Goal: Information Seeking & Learning: Compare options

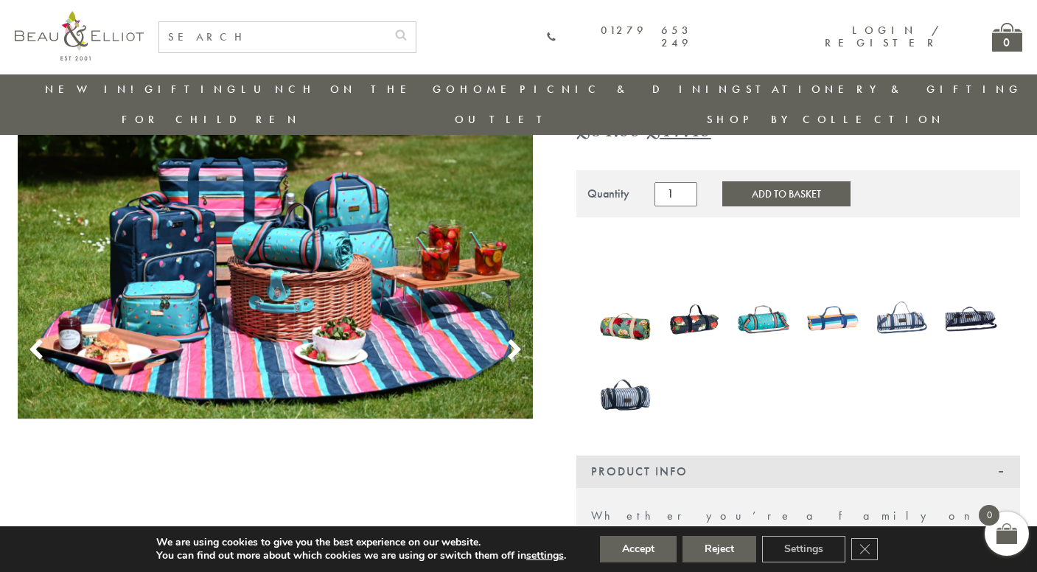
scroll to position [114, 0]
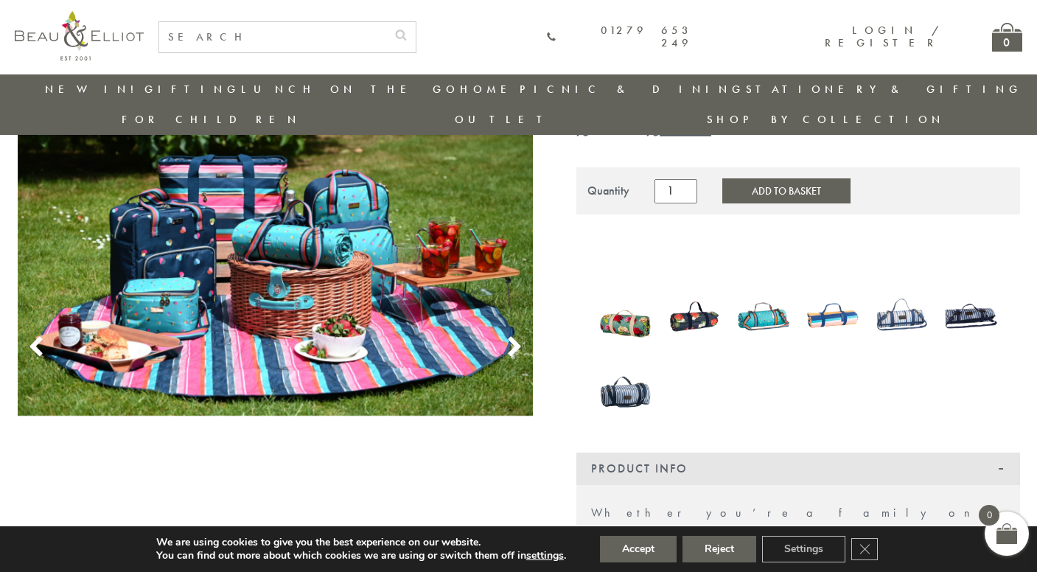
click at [763, 285] on img at bounding box center [763, 315] width 55 height 71
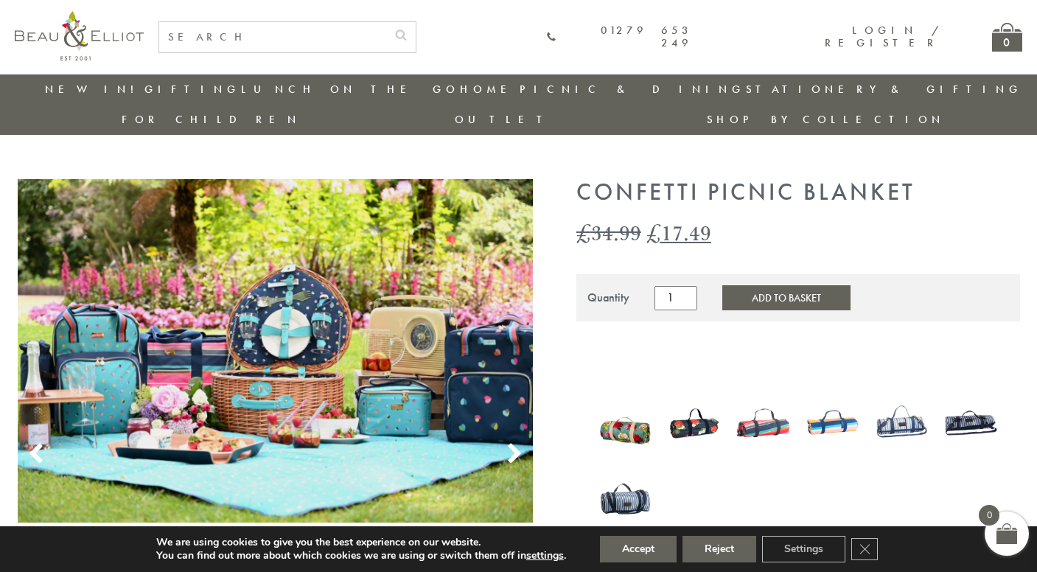
scroll to position [10, 0]
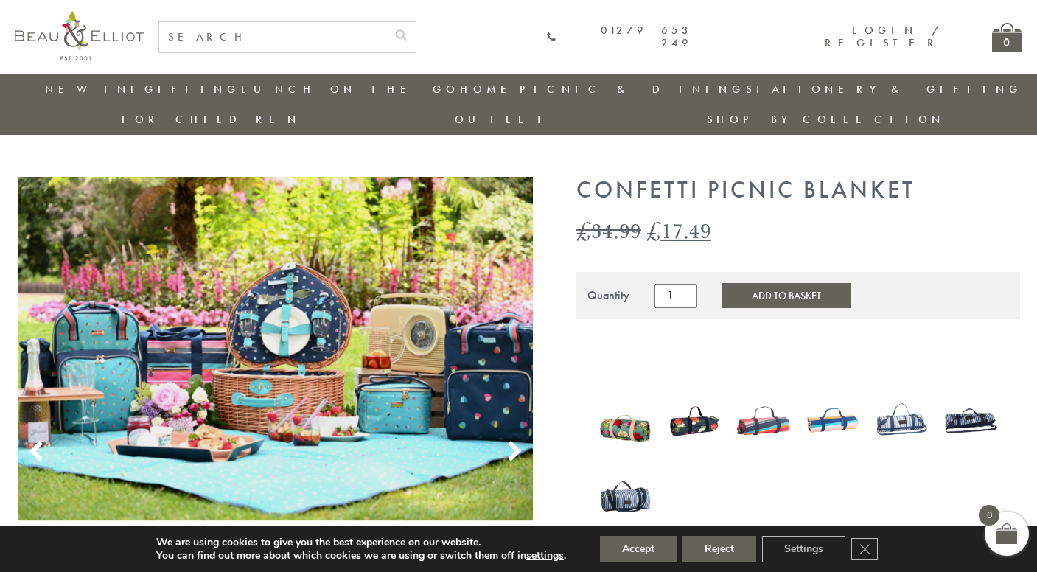
click at [622, 391] on img at bounding box center [625, 420] width 55 height 72
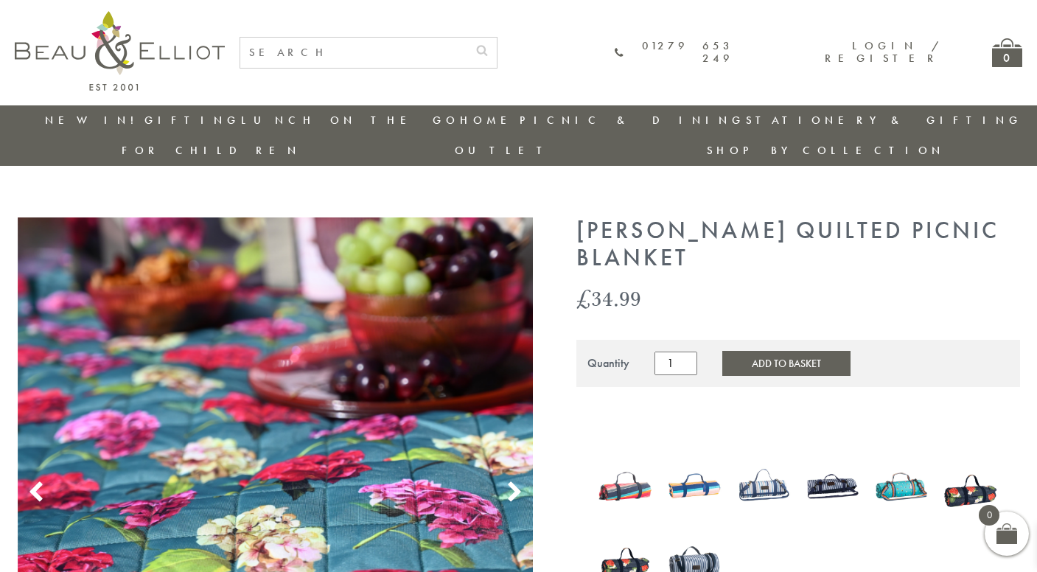
click at [684, 457] on img at bounding box center [694, 485] width 55 height 71
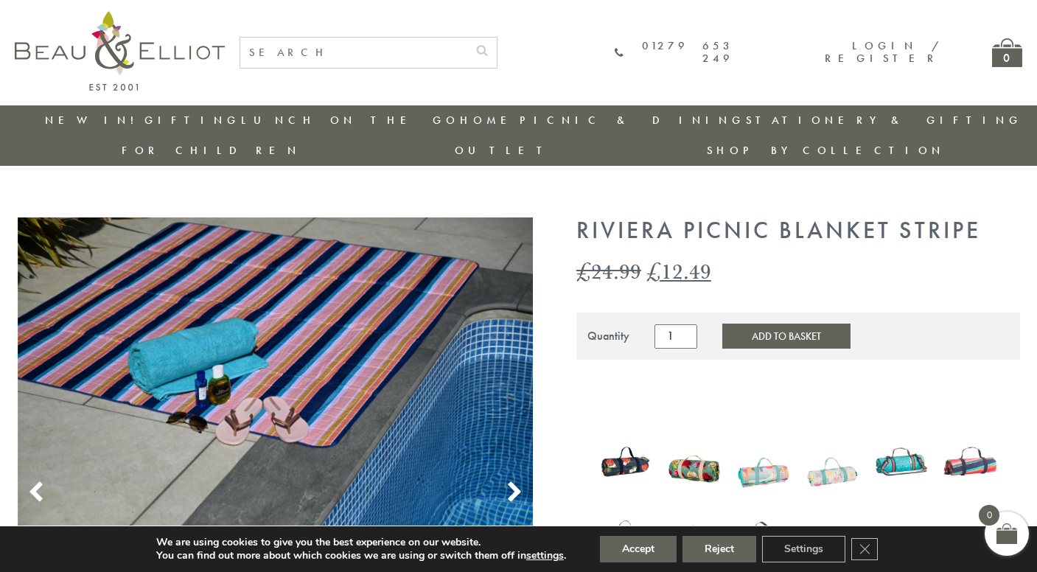
click at [977, 425] on img at bounding box center [970, 460] width 55 height 71
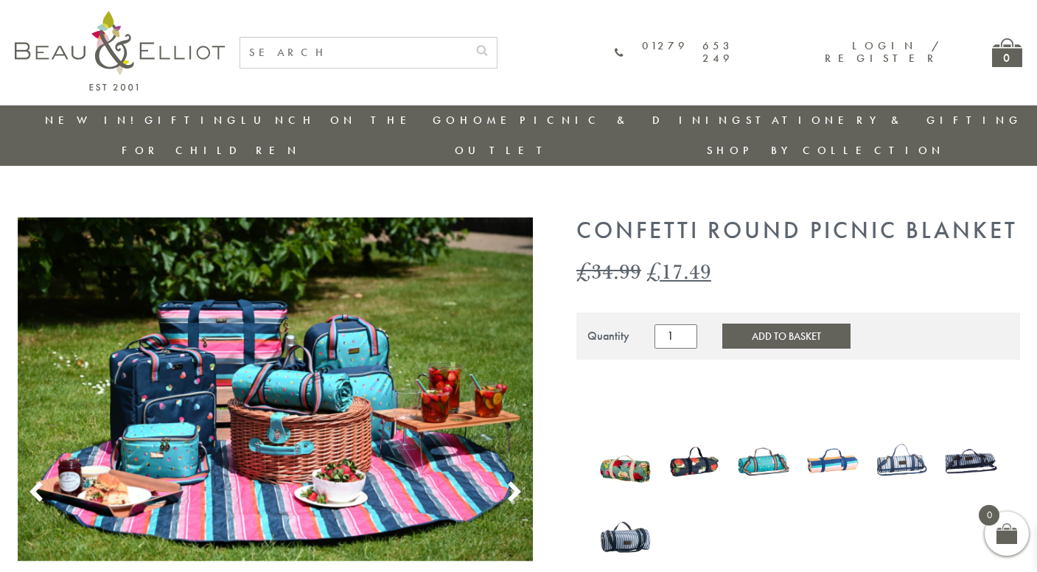
click at [892, 430] on img at bounding box center [901, 460] width 55 height 71
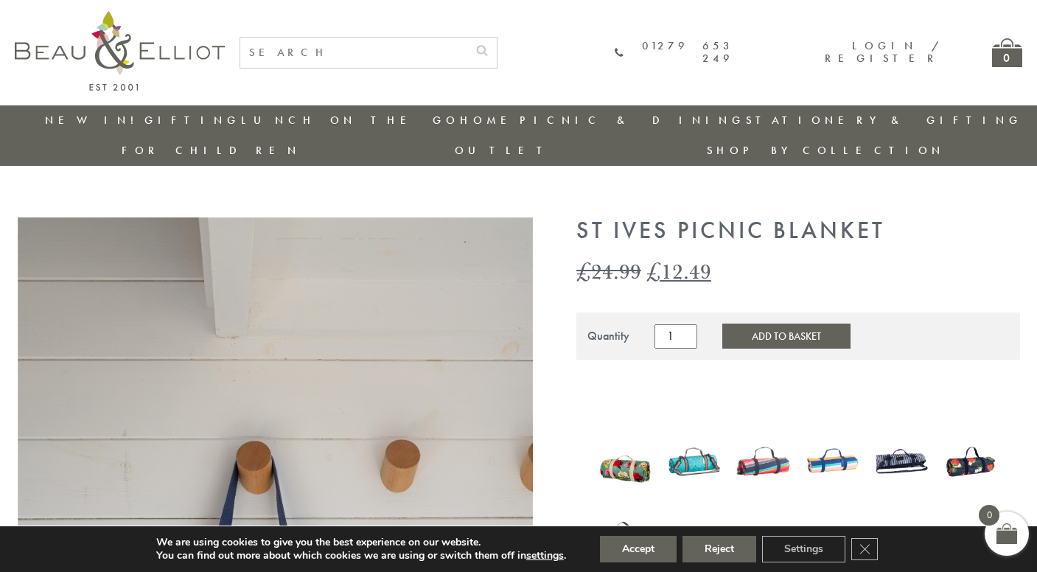
click at [775, 433] on img at bounding box center [763, 460] width 55 height 71
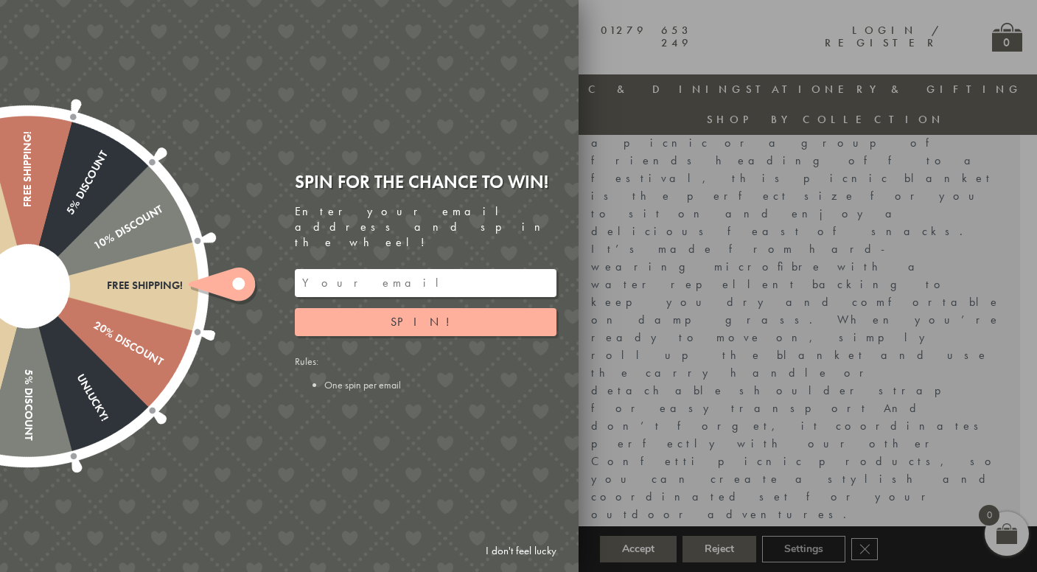
scroll to position [503, 0]
click at [526, 555] on link "I don't feel lucky" at bounding box center [520, 550] width 85 height 27
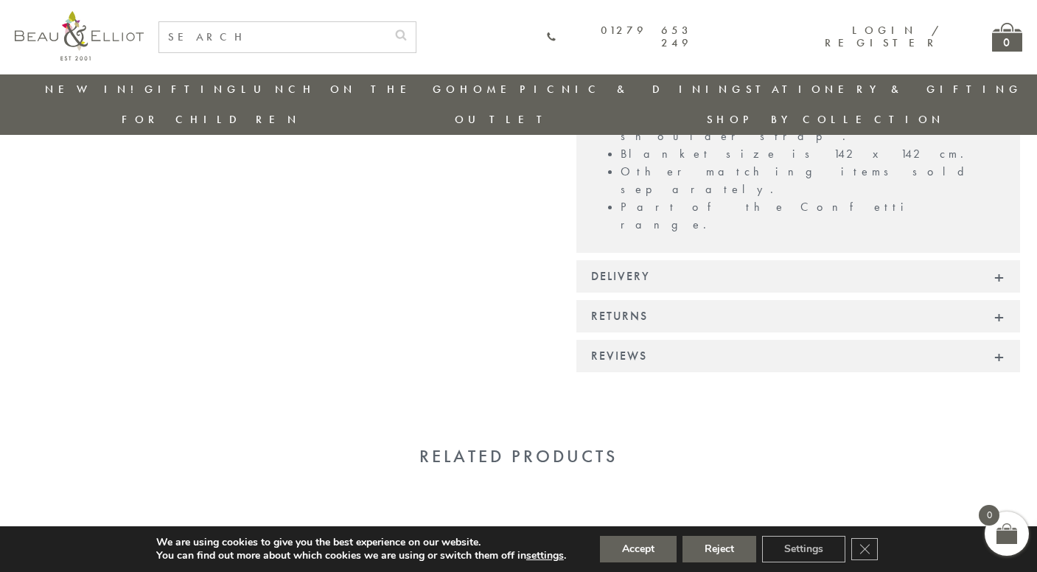
scroll to position [981, 0]
